Goal: Use online tool/utility: Utilize a website feature to perform a specific function

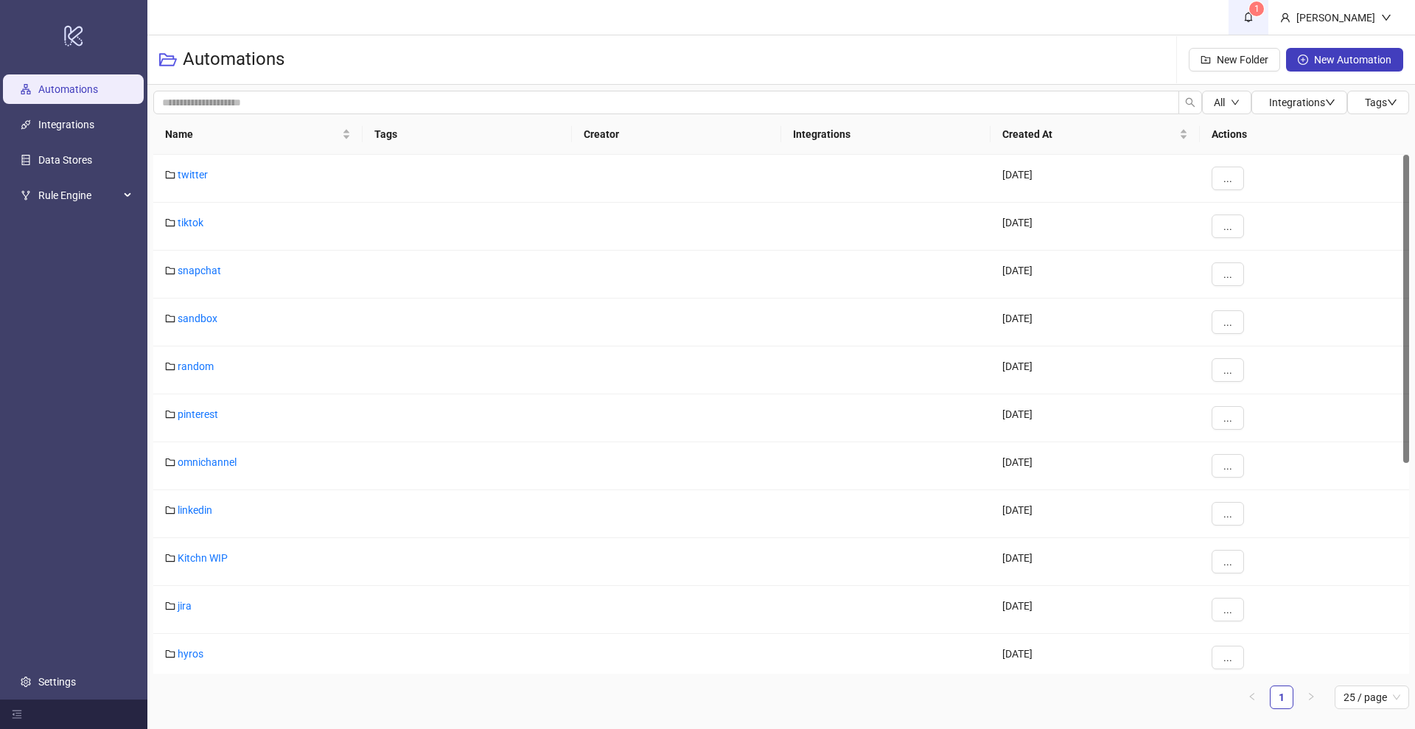
click at [1257, 20] on span "1" at bounding box center [1248, 17] width 16 height 16
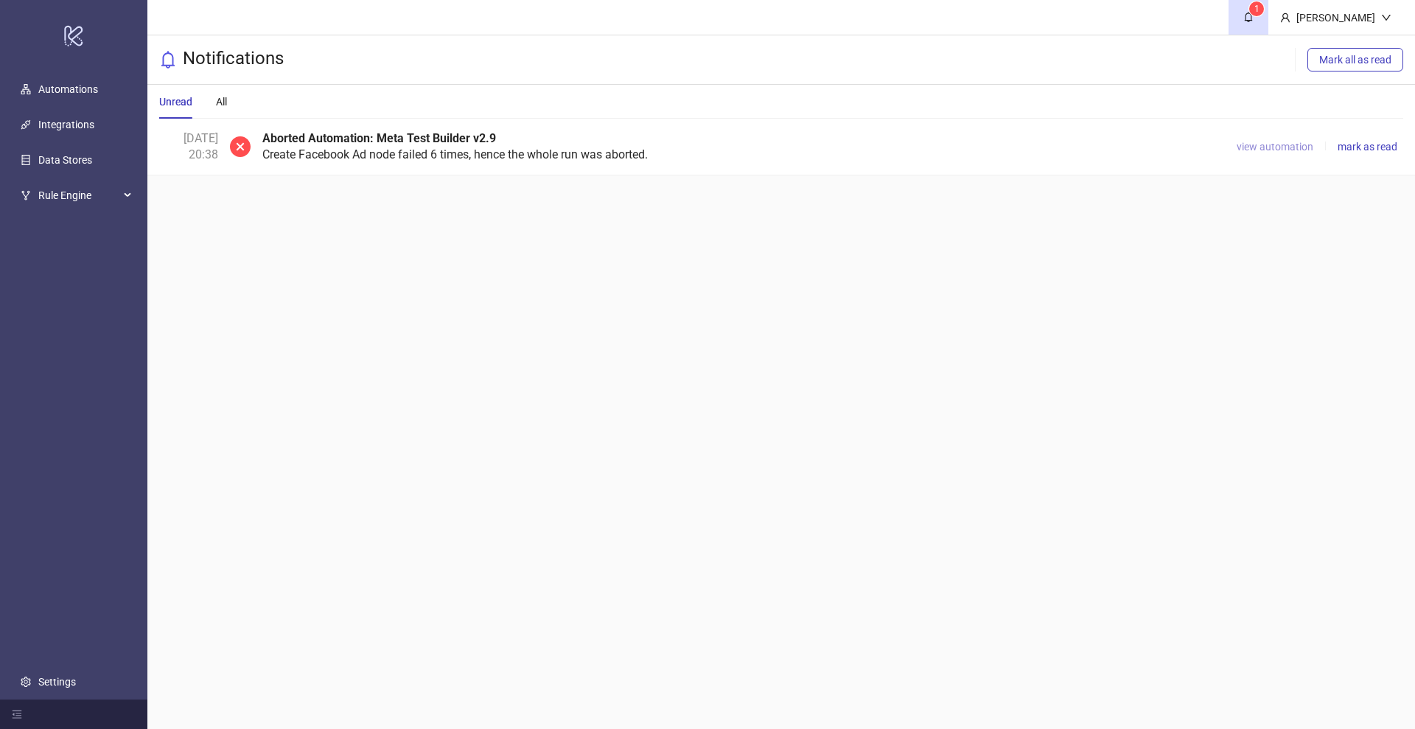
click at [1272, 141] on span "view automation" at bounding box center [1275, 147] width 77 height 12
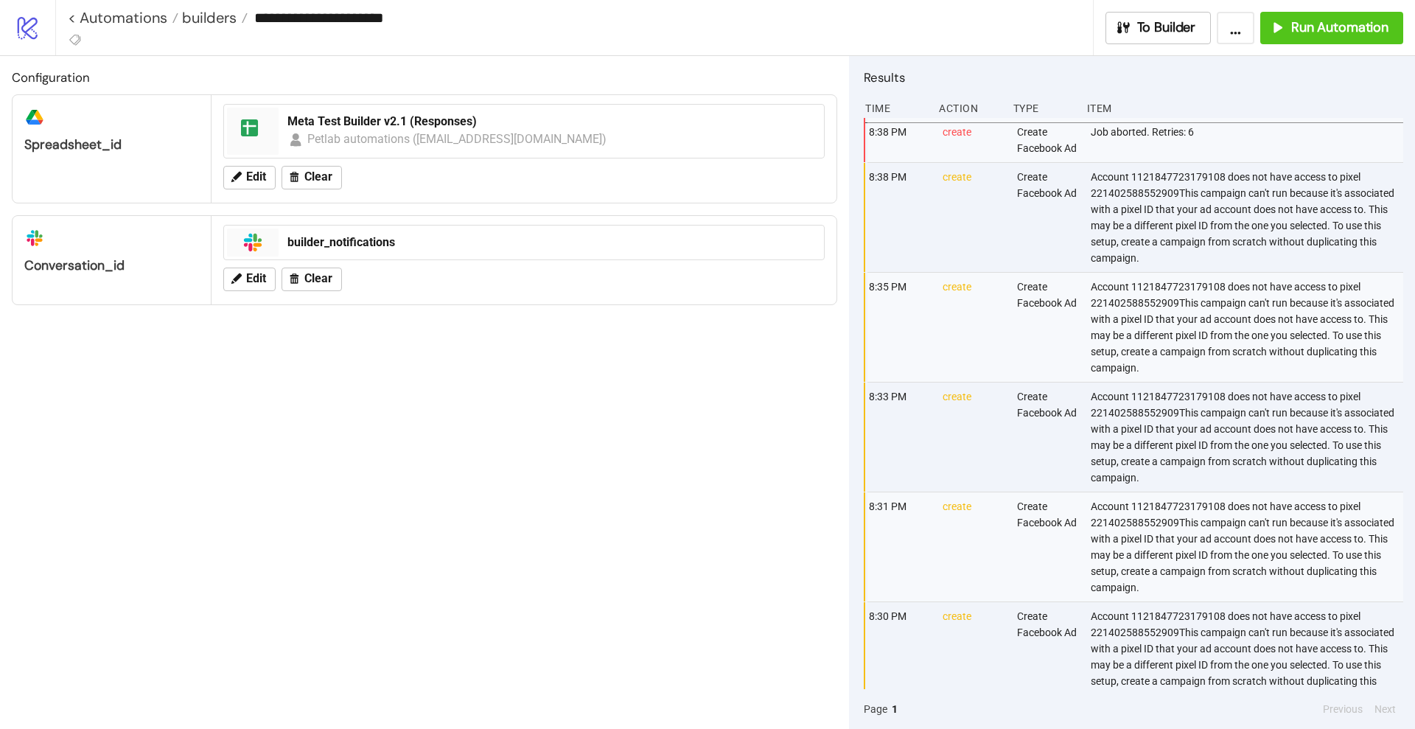
click at [890, 93] on div "Results" at bounding box center [1133, 81] width 539 height 27
click at [1154, 32] on span "To Builder" at bounding box center [1166, 27] width 59 height 17
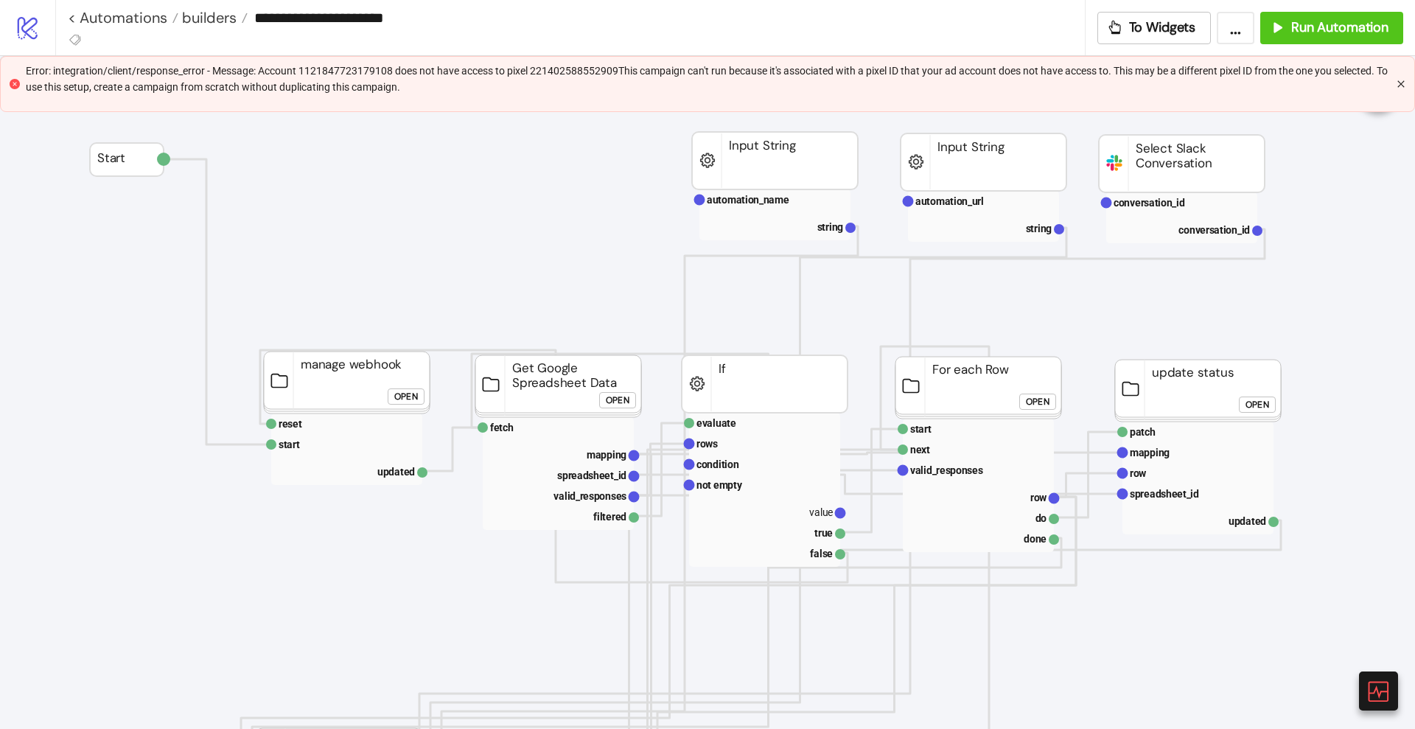
click at [1397, 82] on icon "close" at bounding box center [1401, 84] width 9 height 9
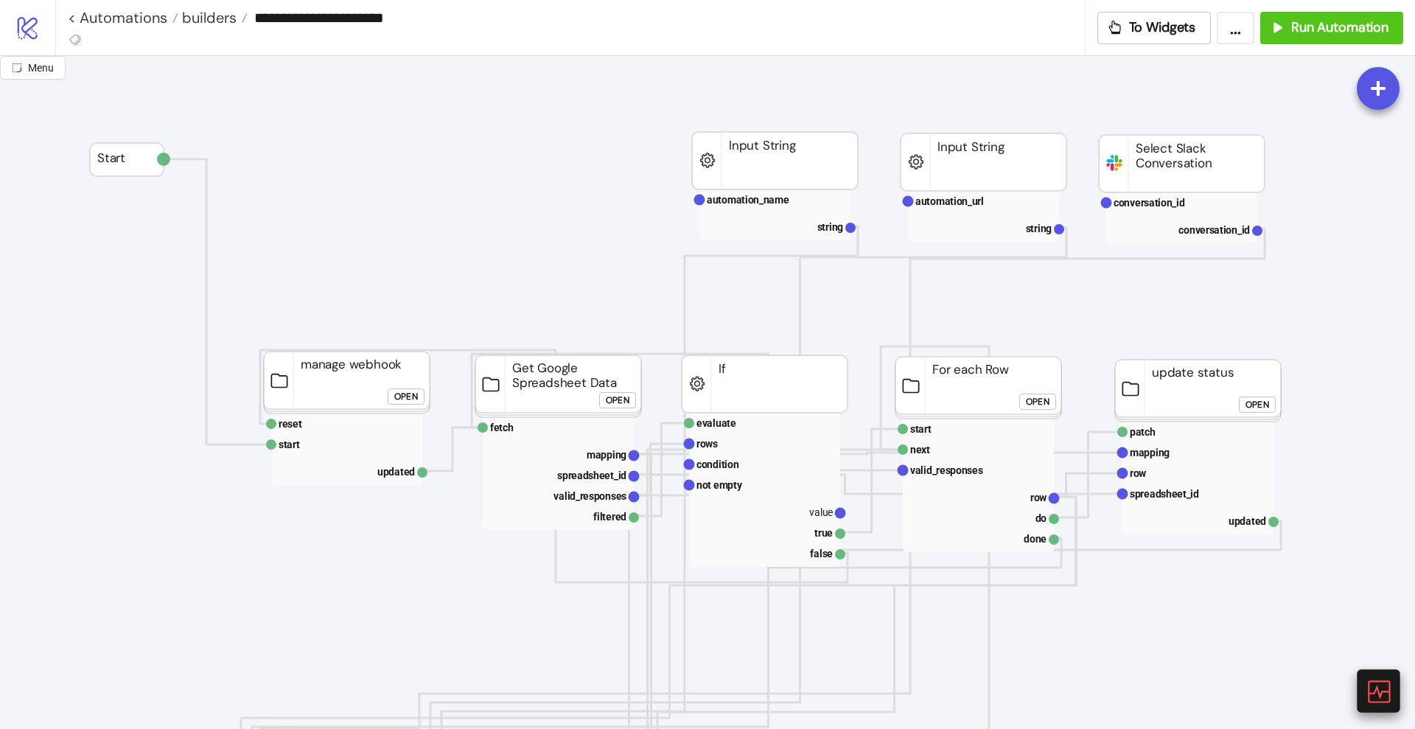
click at [1378, 689] on icon at bounding box center [1378, 691] width 22 height 22
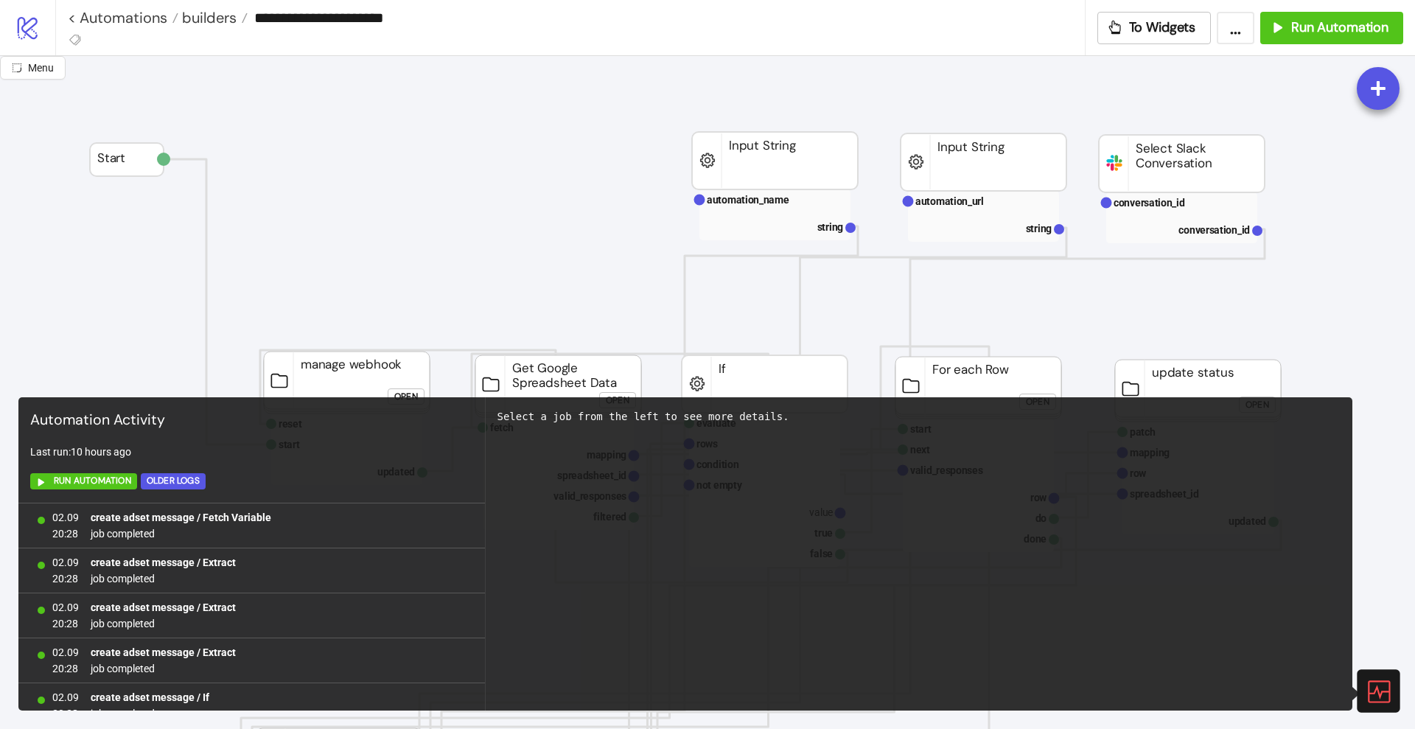
scroll to position [962, 0]
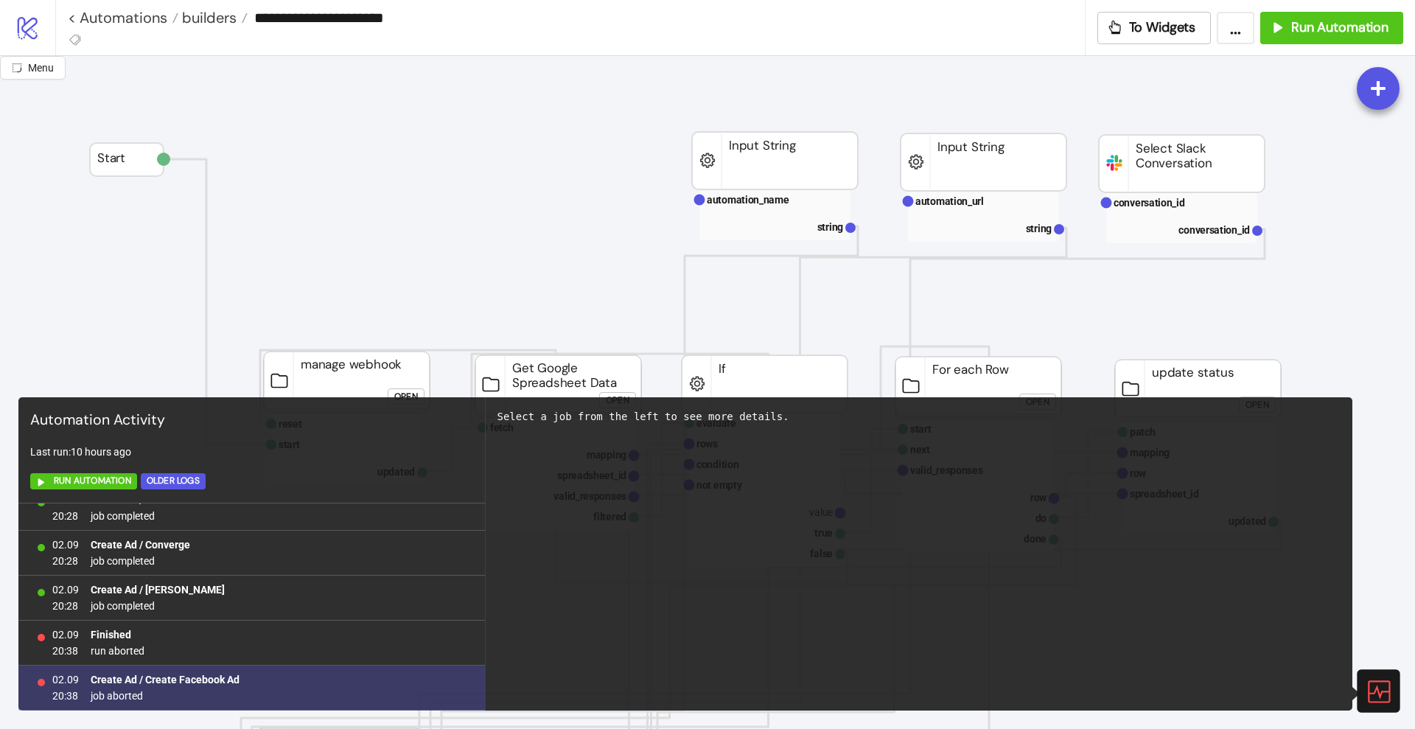
click at [197, 680] on b "Create Ad / Create Facebook Ad" at bounding box center [165, 680] width 149 height 12
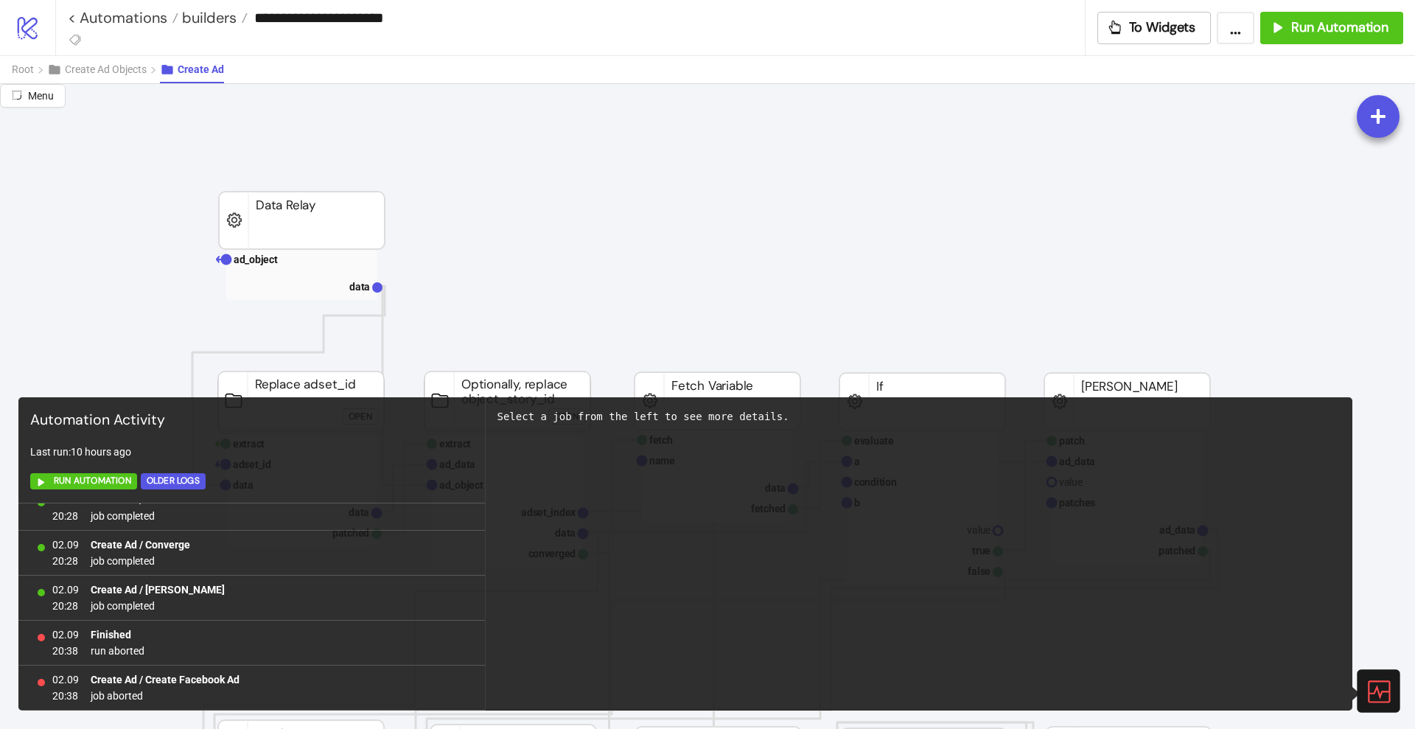
click at [1374, 678] on icon at bounding box center [1378, 691] width 26 height 26
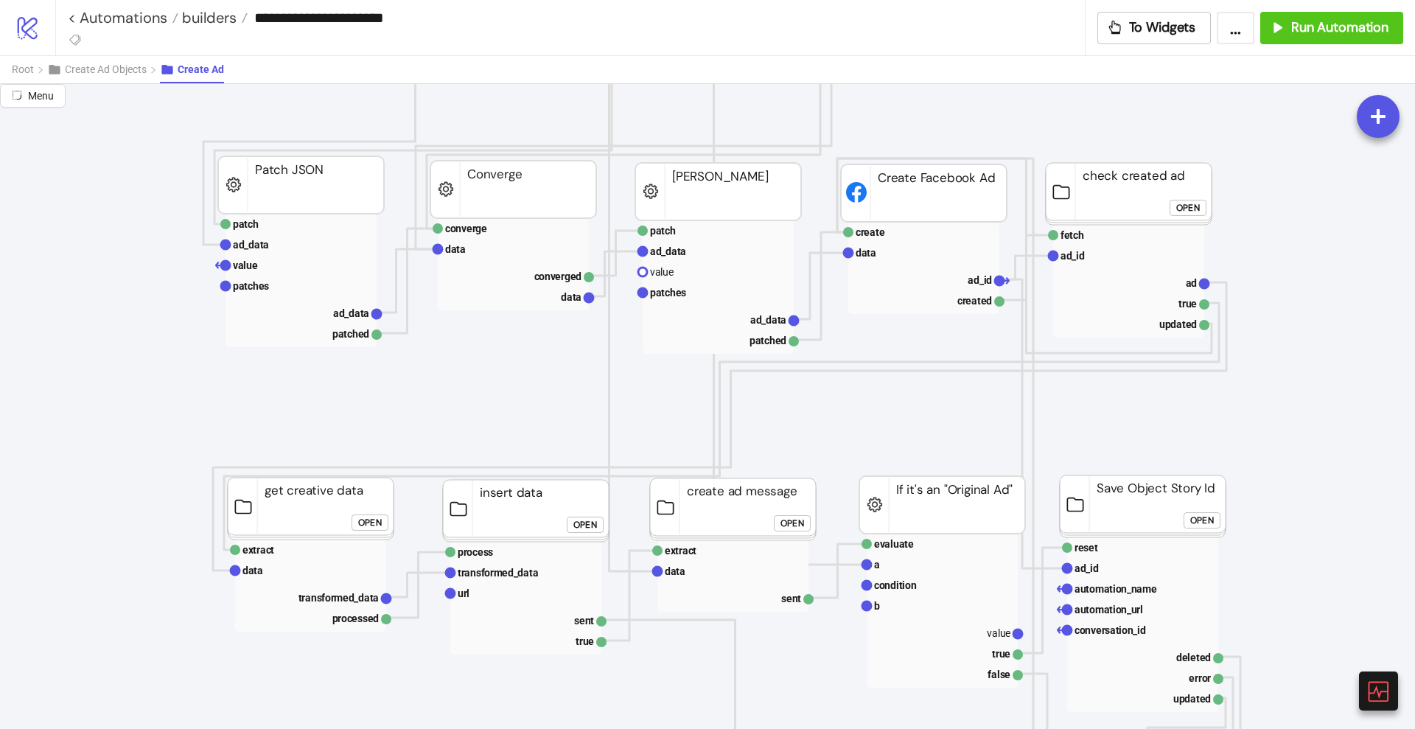
scroll to position [645, 0]
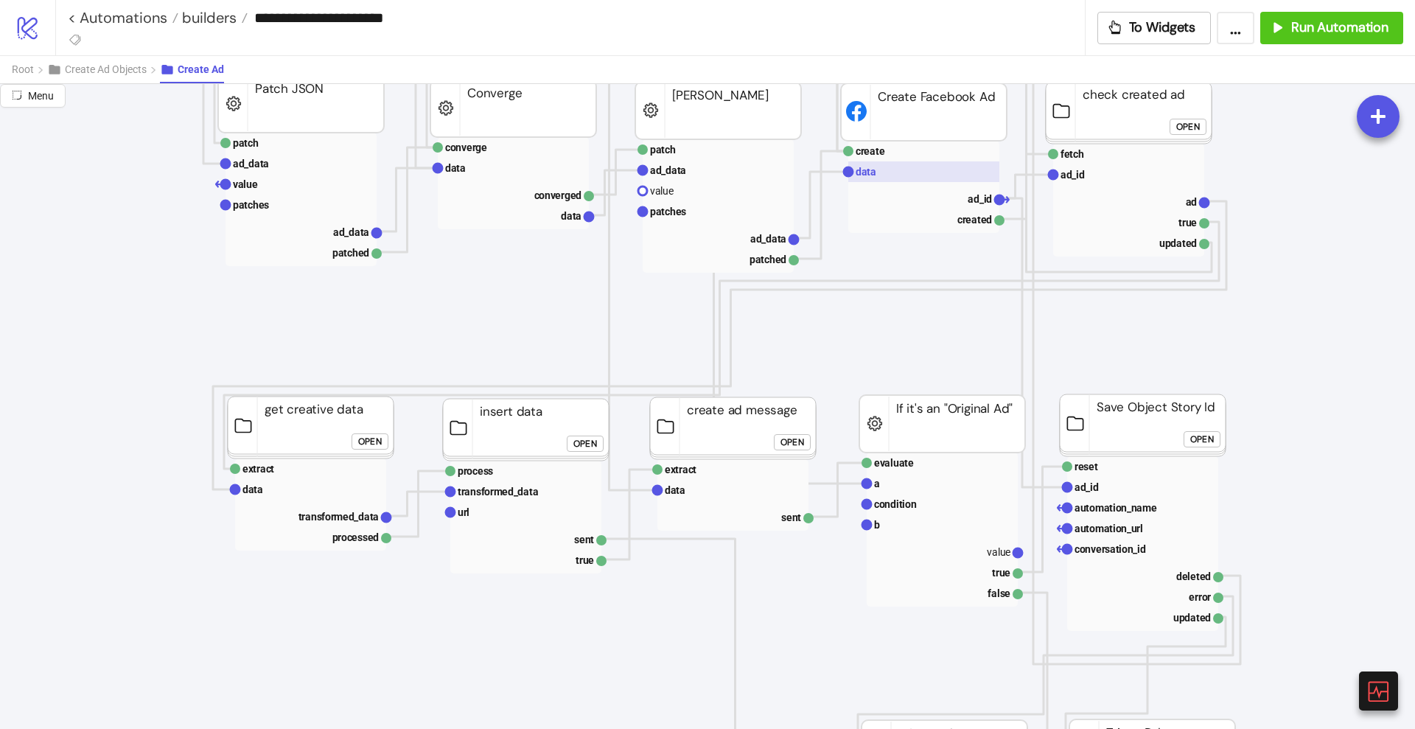
click at [885, 175] on rect at bounding box center [923, 171] width 151 height 21
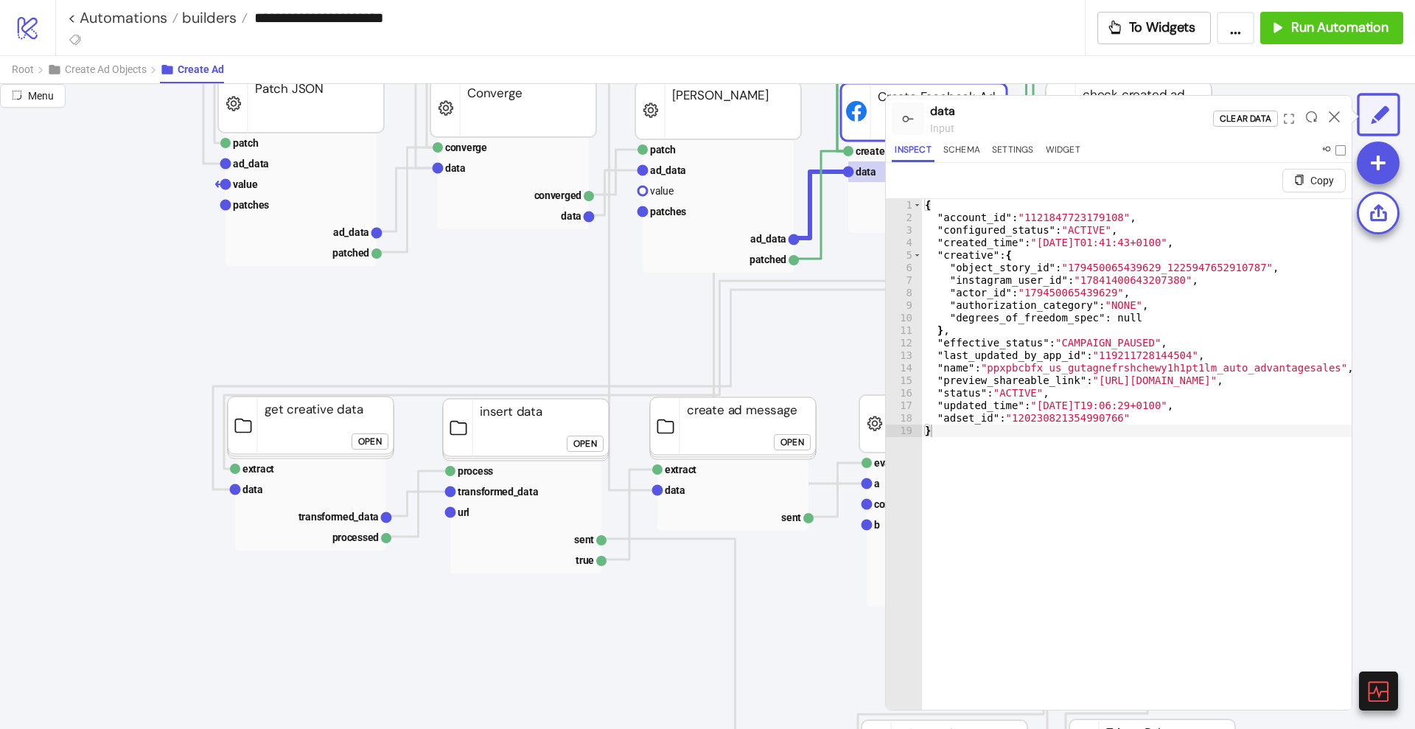
click at [1335, 111] on icon at bounding box center [1334, 116] width 11 height 11
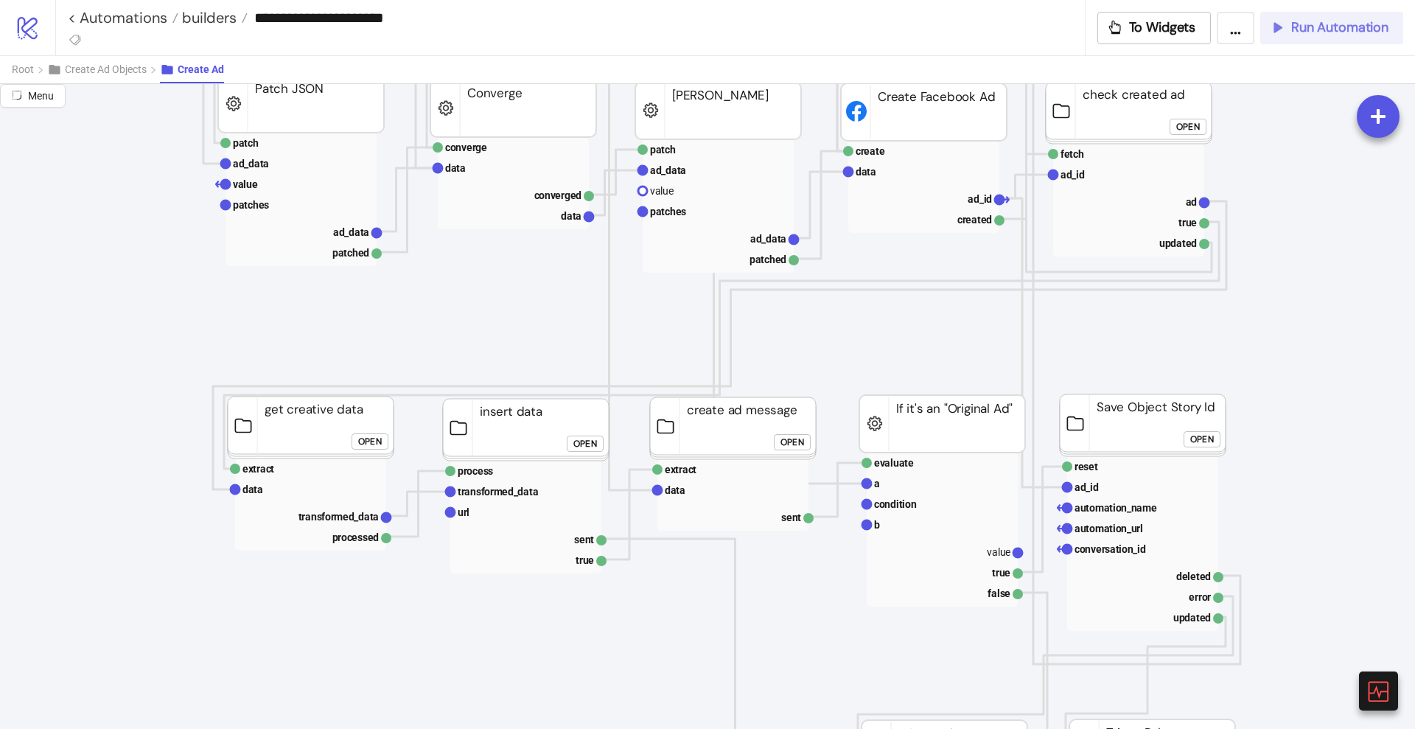
click at [1302, 32] on span "Run Automation" at bounding box center [1339, 27] width 97 height 17
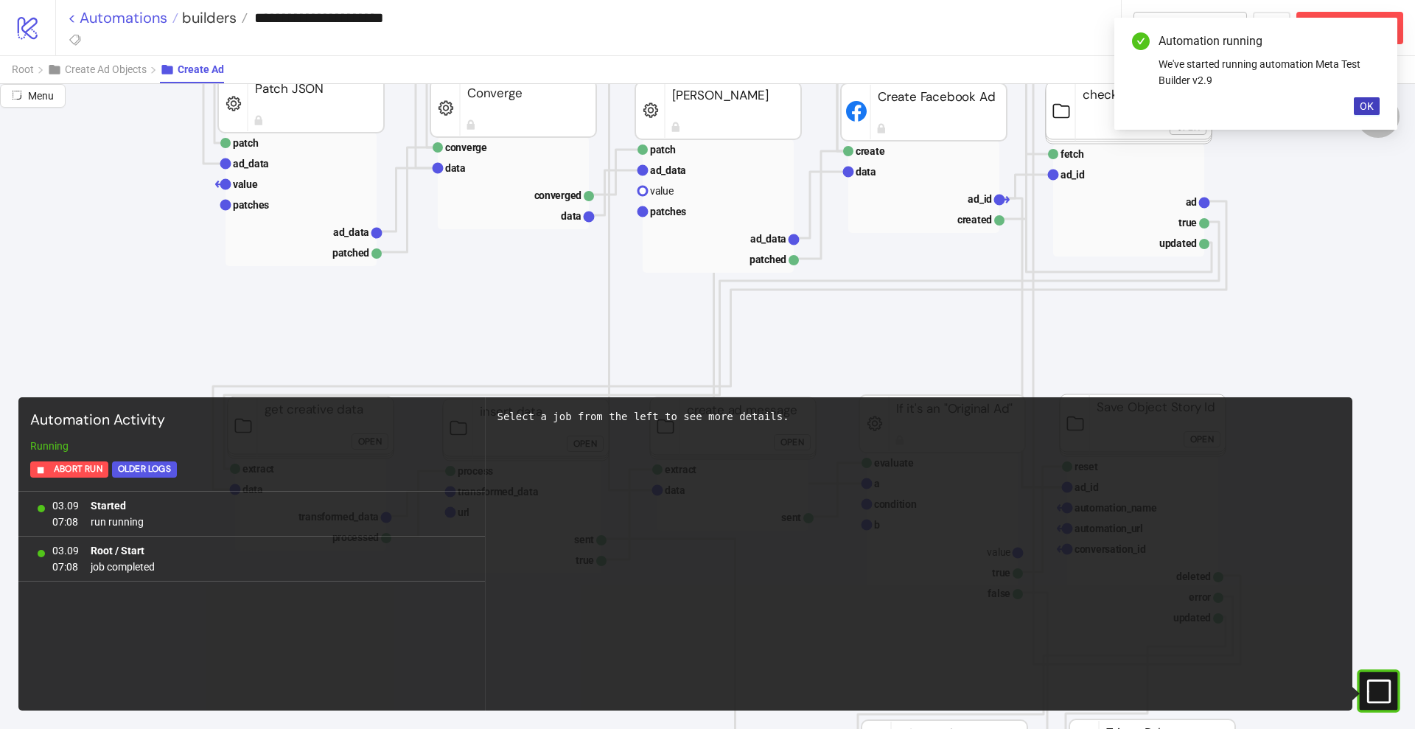
click at [130, 16] on link "< Automations" at bounding box center [123, 17] width 111 height 15
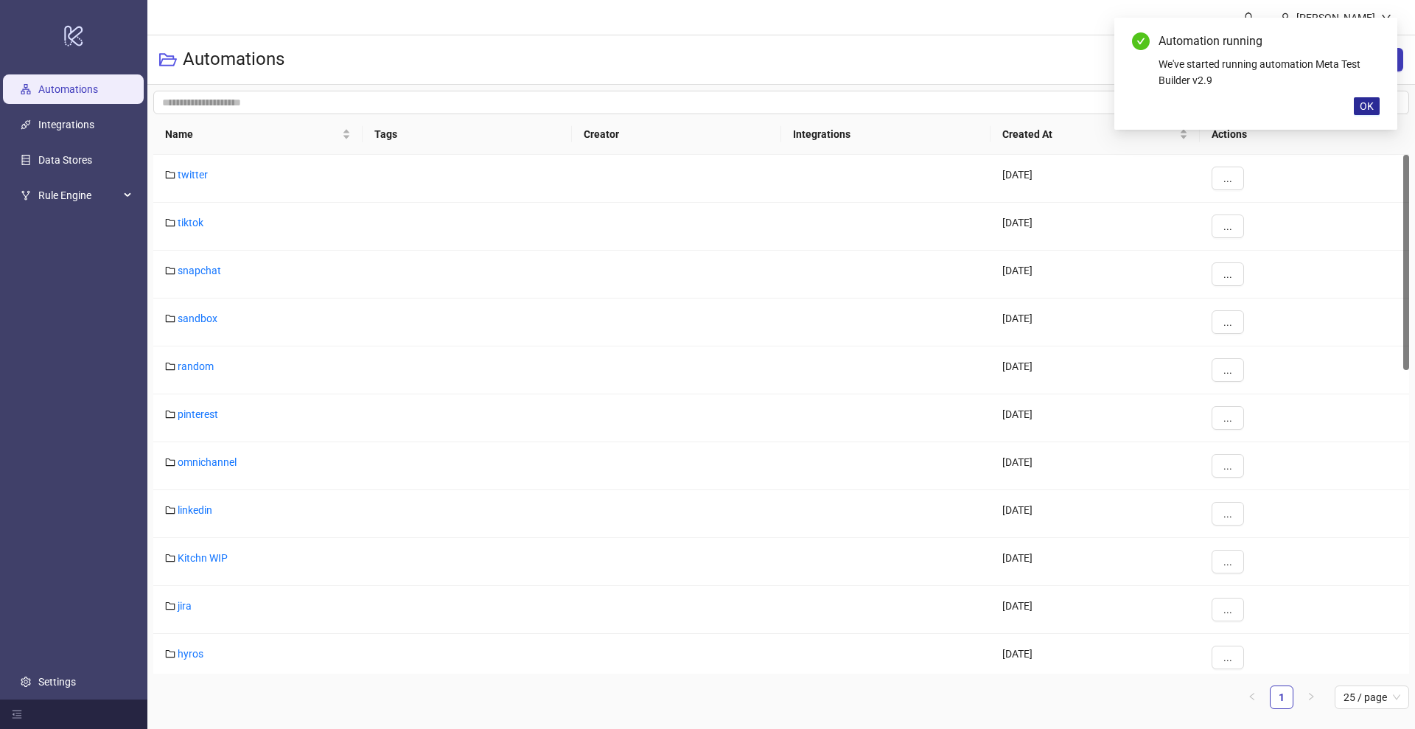
click at [1369, 105] on span "OK" at bounding box center [1367, 106] width 14 height 12
